Goal: Download file/media

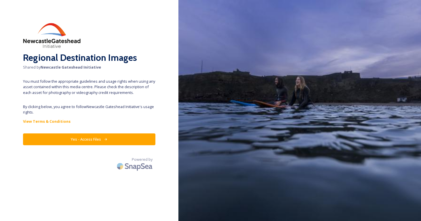
click at [94, 139] on button "Yes - Access Files" at bounding box center [89, 139] width 132 height 12
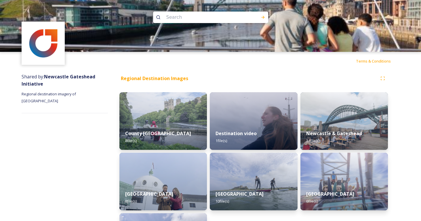
scroll to position [14, 0]
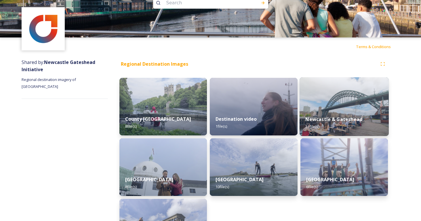
click at [334, 117] on strong "Newcastle & Gateshead" at bounding box center [333, 119] width 57 height 6
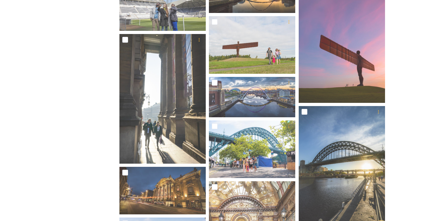
scroll to position [196, 0]
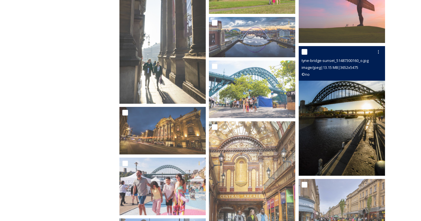
click at [349, 128] on img at bounding box center [342, 110] width 86 height 129
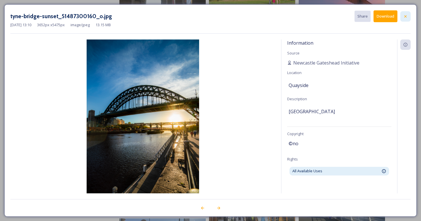
click at [405, 16] on icon at bounding box center [405, 16] width 5 height 5
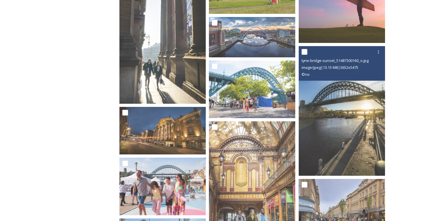
scroll to position [192, 0]
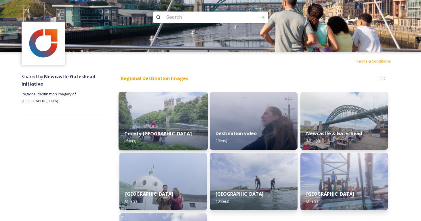
click at [160, 125] on div "County Durham 8 file(s)" at bounding box center [162, 137] width 89 height 26
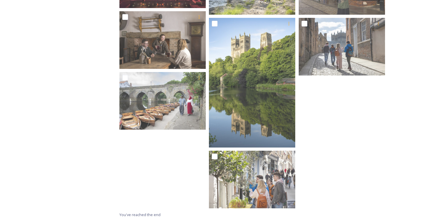
scroll to position [3, 0]
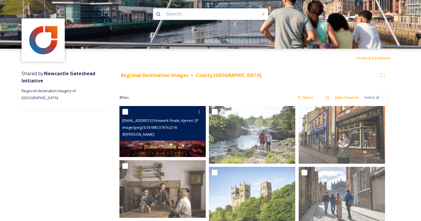
click at [158, 117] on div "[EMAIL_ADDRESS] Firework Finale, Kynren, [PERSON_NAME][GEOGRAPHIC_DATA], [GEOGR…" at bounding box center [163, 120] width 82 height 7
click at [159, 134] on div "© [PERSON_NAME]" at bounding box center [163, 134] width 82 height 7
click at [166, 146] on img at bounding box center [162, 131] width 86 height 51
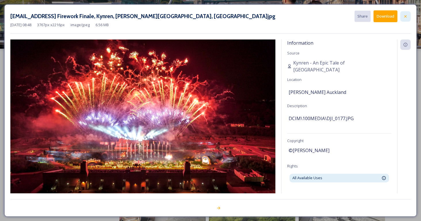
click at [406, 13] on div at bounding box center [405, 16] width 10 height 10
